Goal: Transaction & Acquisition: Purchase product/service

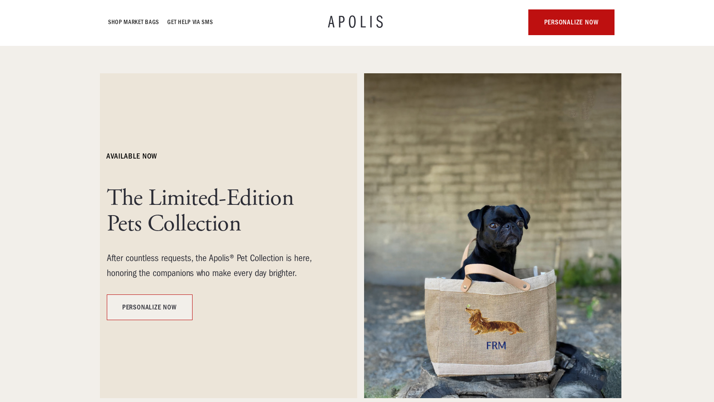
click at [158, 306] on link "personalize now" at bounding box center [150, 308] width 86 height 26
